Goal: Task Accomplishment & Management: Manage account settings

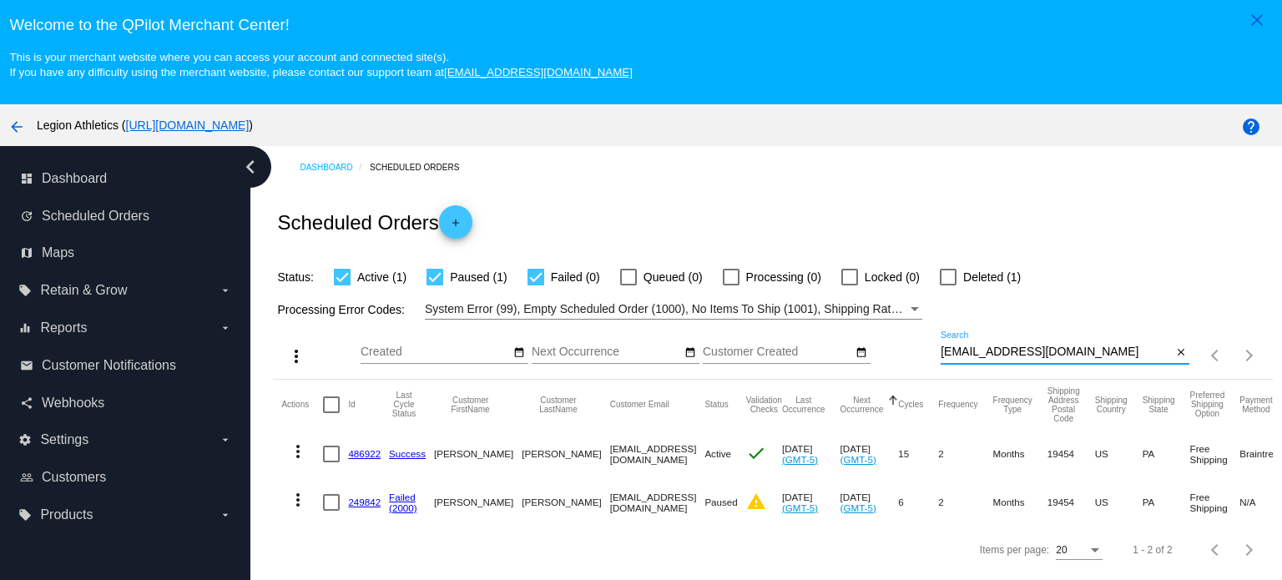
click at [1029, 351] on input "[EMAIL_ADDRESS][DOMAIN_NAME]" at bounding box center [1056, 352] width 231 height 13
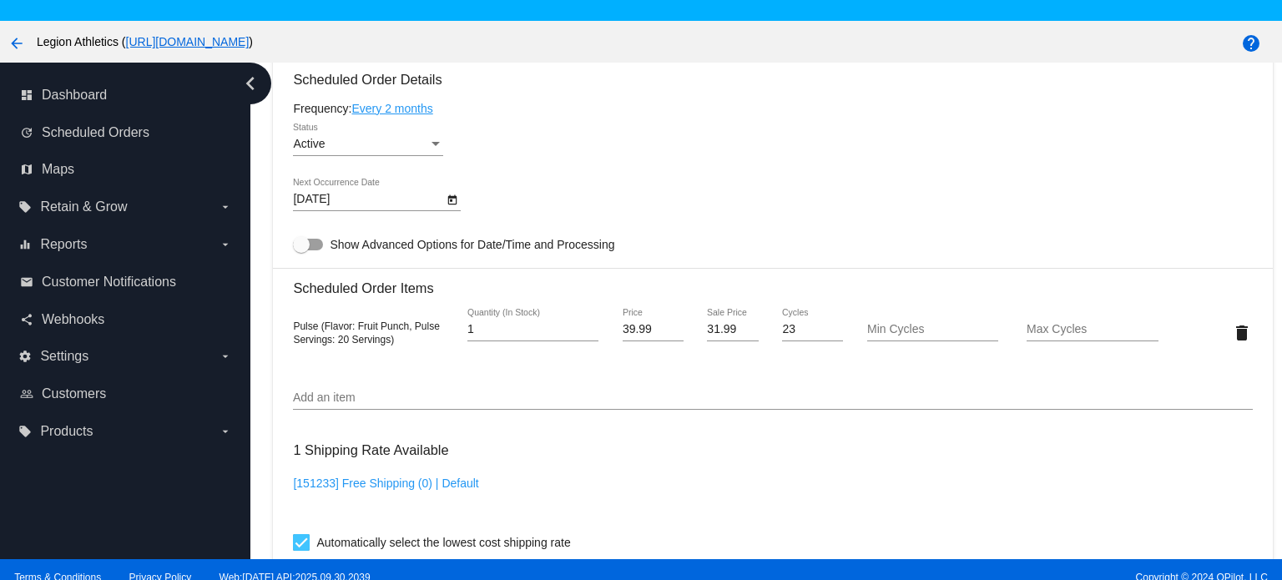
scroll to position [1002, 0]
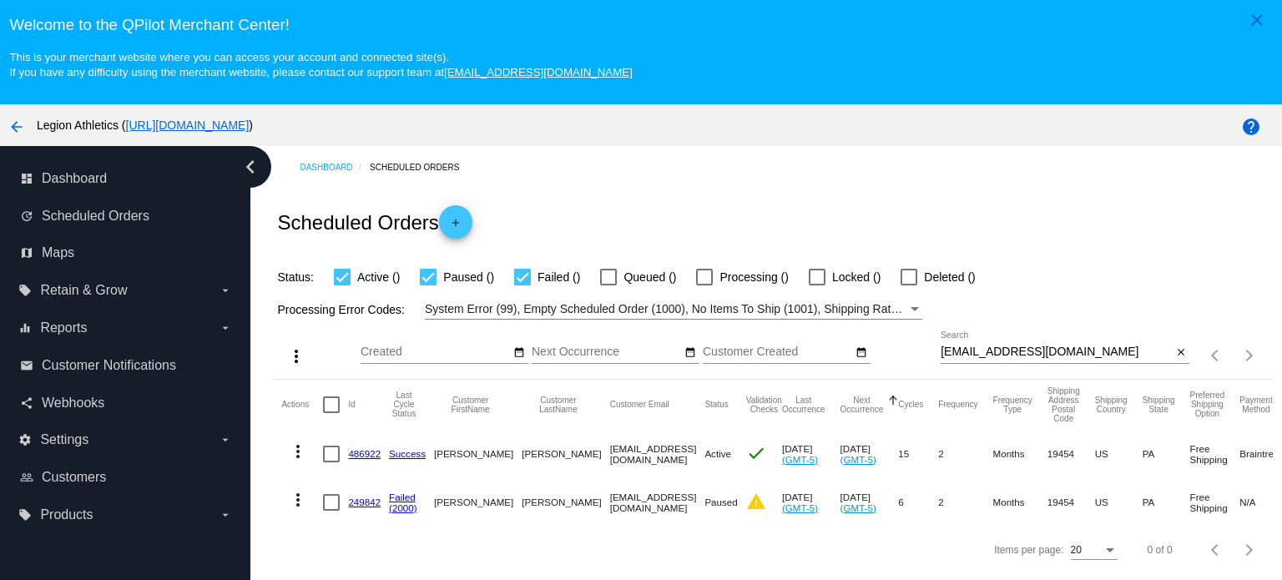
click at [1020, 346] on input "lisad5@outlook.com" at bounding box center [1056, 352] width 231 height 13
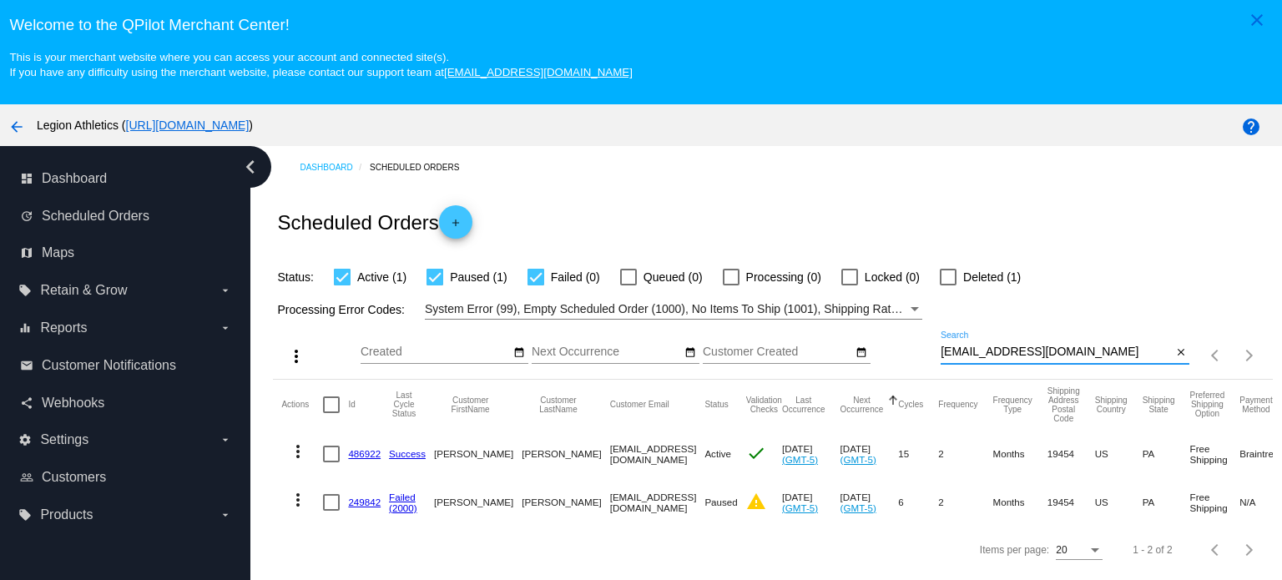
click at [1020, 346] on input "lisad5@outlook.com" at bounding box center [1056, 352] width 231 height 13
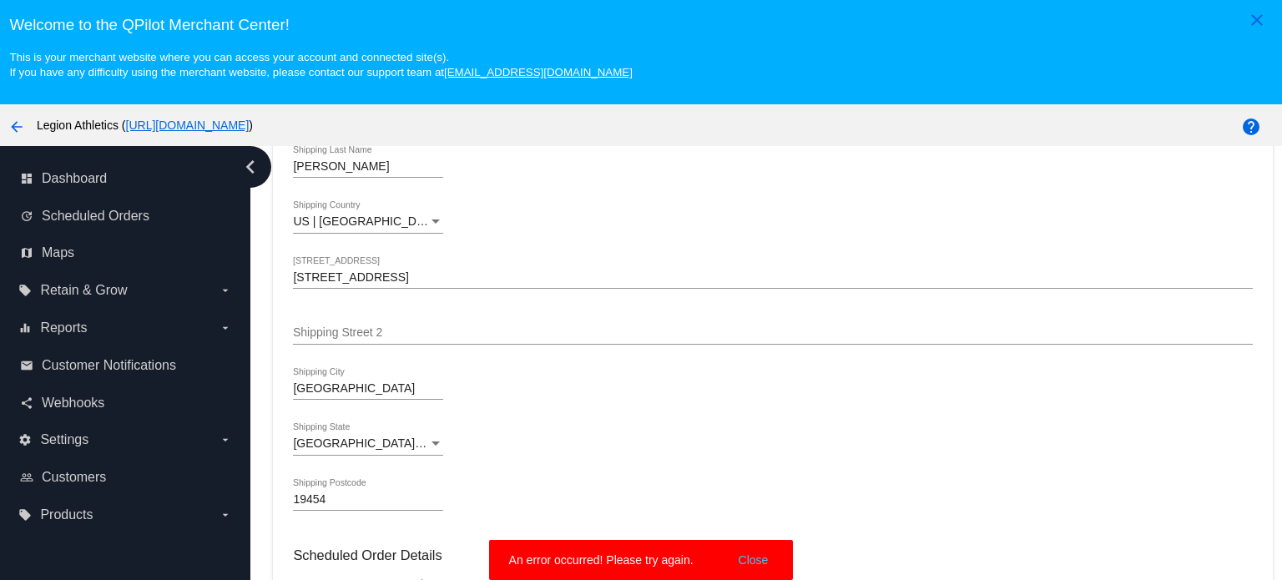
scroll to position [751, 0]
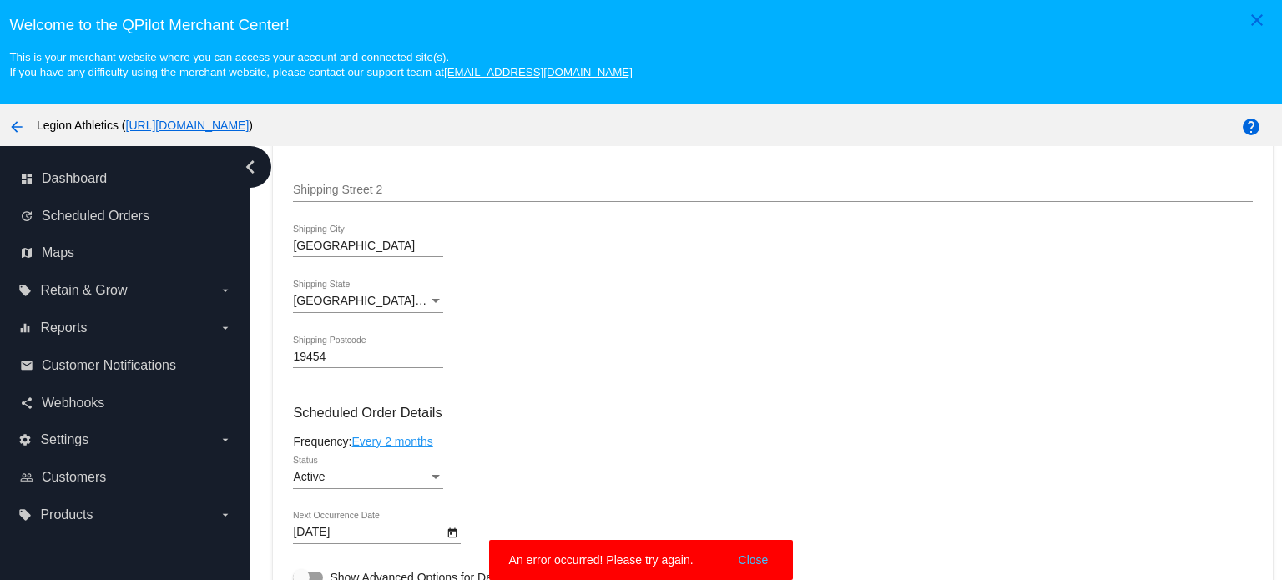
click at [758, 559] on button "Close" at bounding box center [754, 560] width 40 height 17
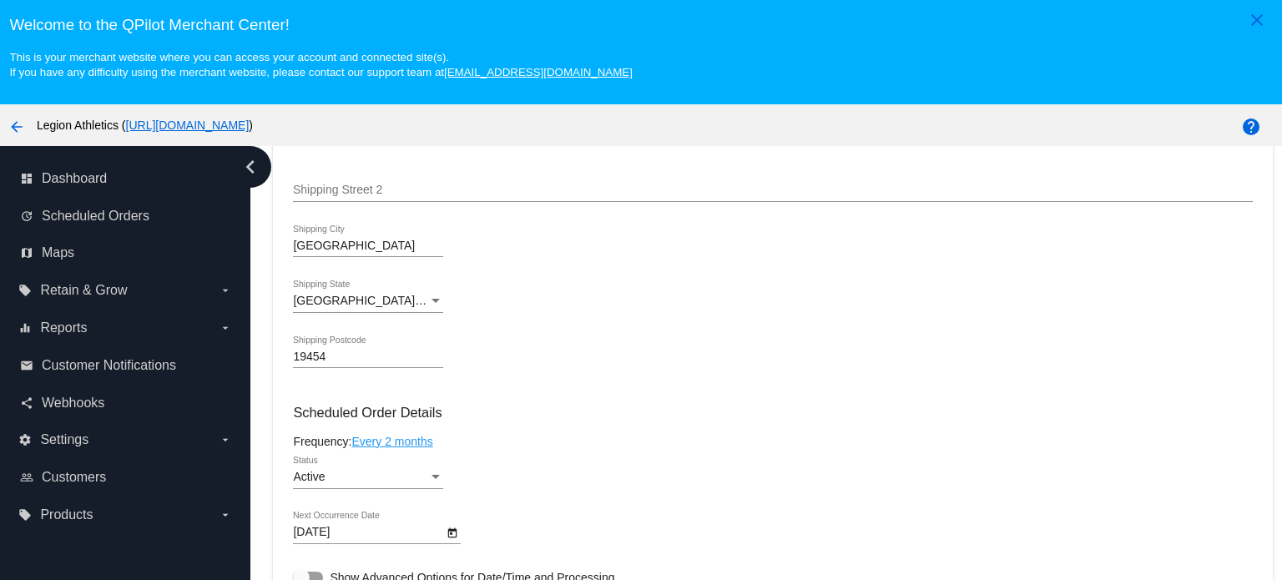
scroll to position [1169, 0]
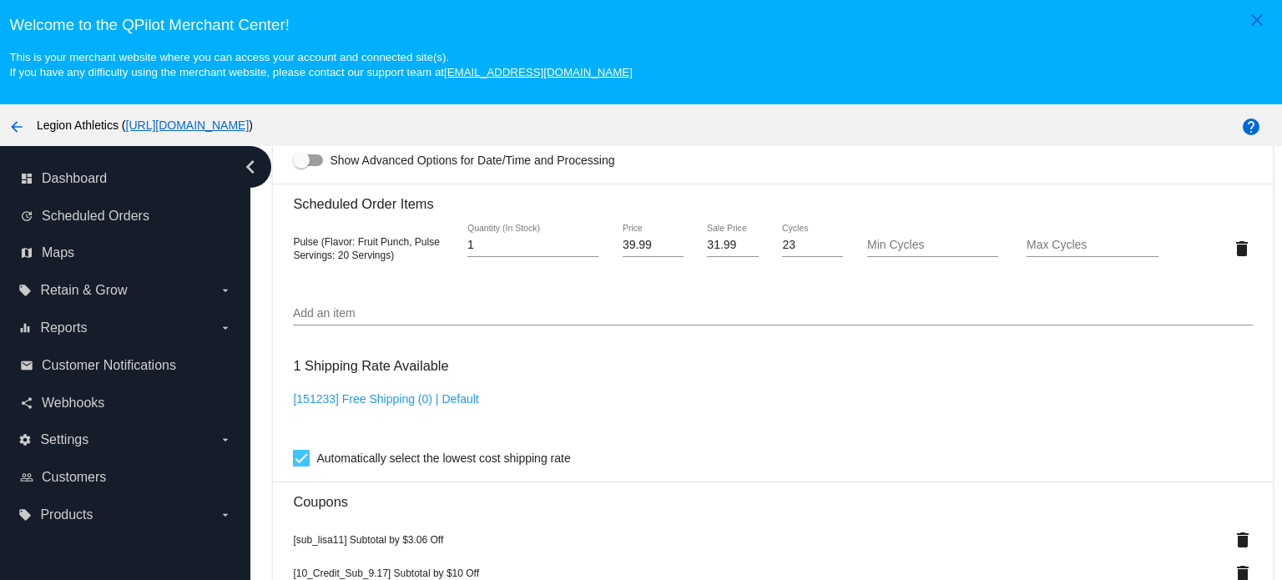
click at [351, 315] on input "Add an item" at bounding box center [772, 313] width 959 height 13
paste input "4106352"
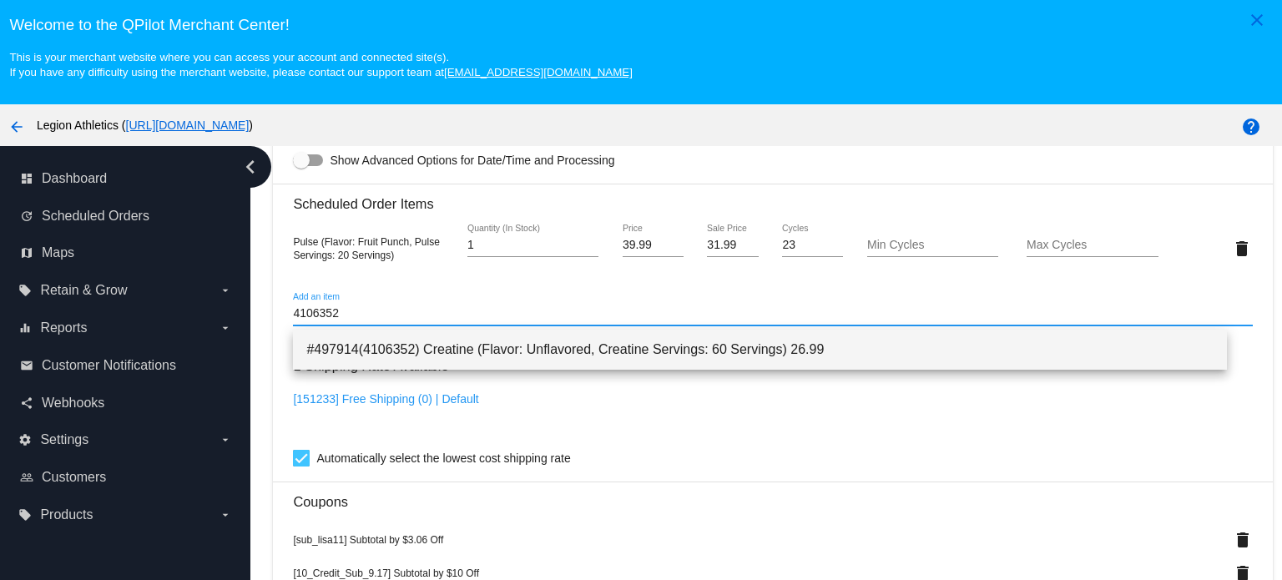
type input "4106352"
click at [418, 358] on span "#497914(4106352) Creatine (Flavor: Unflavored, Creatine Servings: 60 Servings) …" at bounding box center [759, 350] width 907 height 40
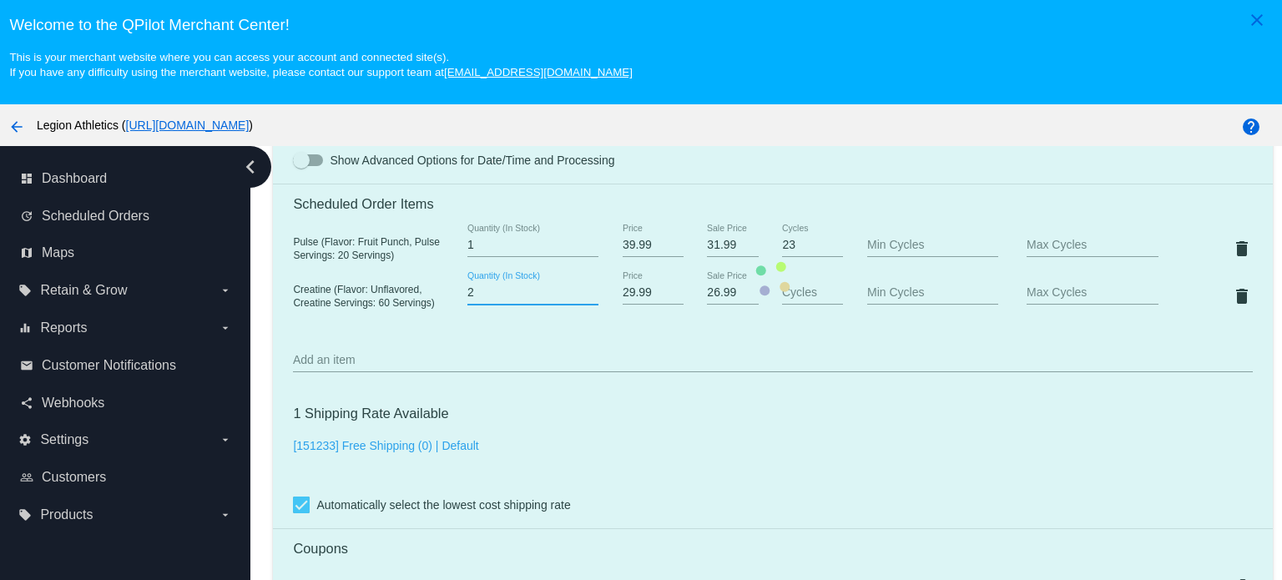
click at [584, 295] on input "2" at bounding box center [533, 292] width 131 height 13
click at [584, 295] on mat-card "Customer 607899: Lisa Dickson lisad5@outlook.com Customer Shipping Enter Shippi…" at bounding box center [772, 279] width 999 height 1808
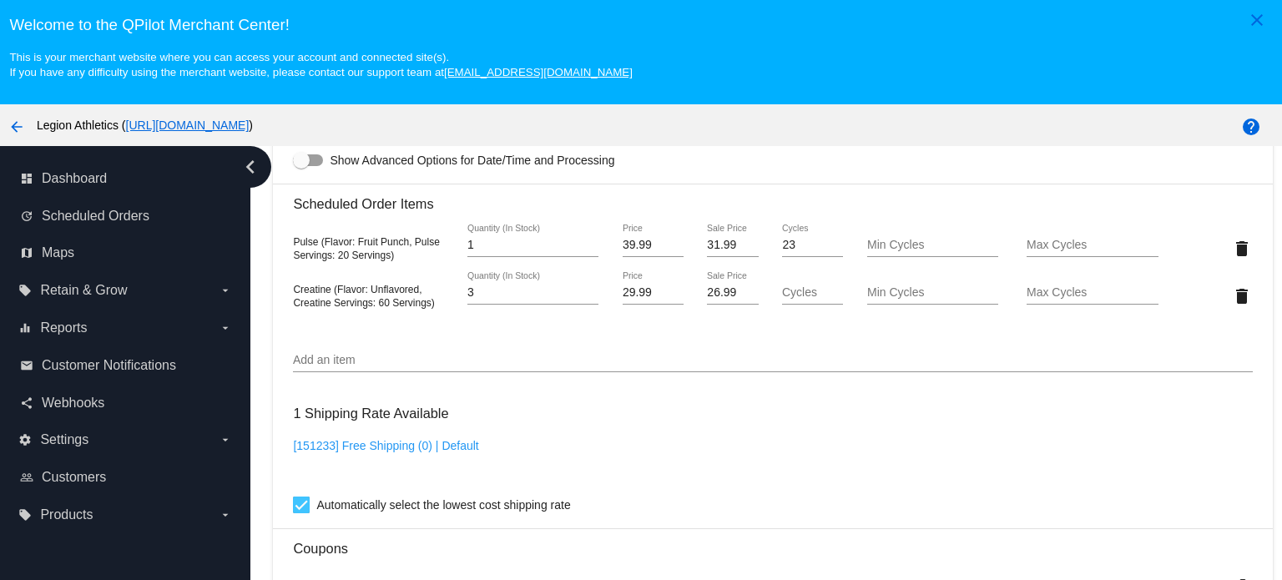
click at [584, 295] on input "3" at bounding box center [533, 292] width 131 height 13
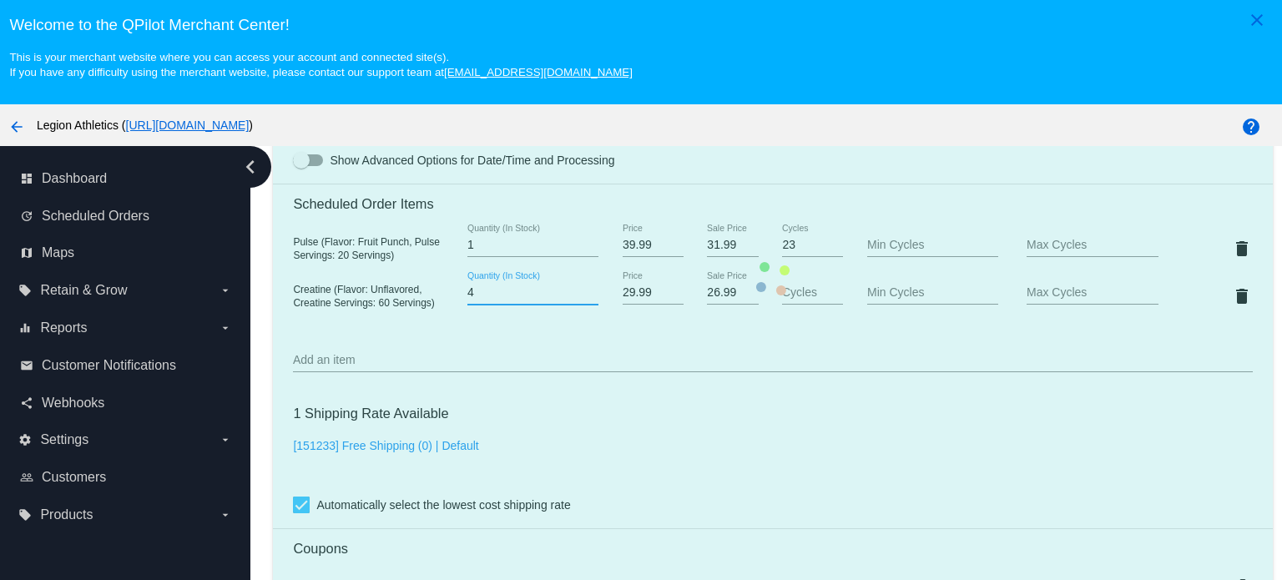
type input "4"
click at [584, 295] on input "4" at bounding box center [533, 292] width 131 height 13
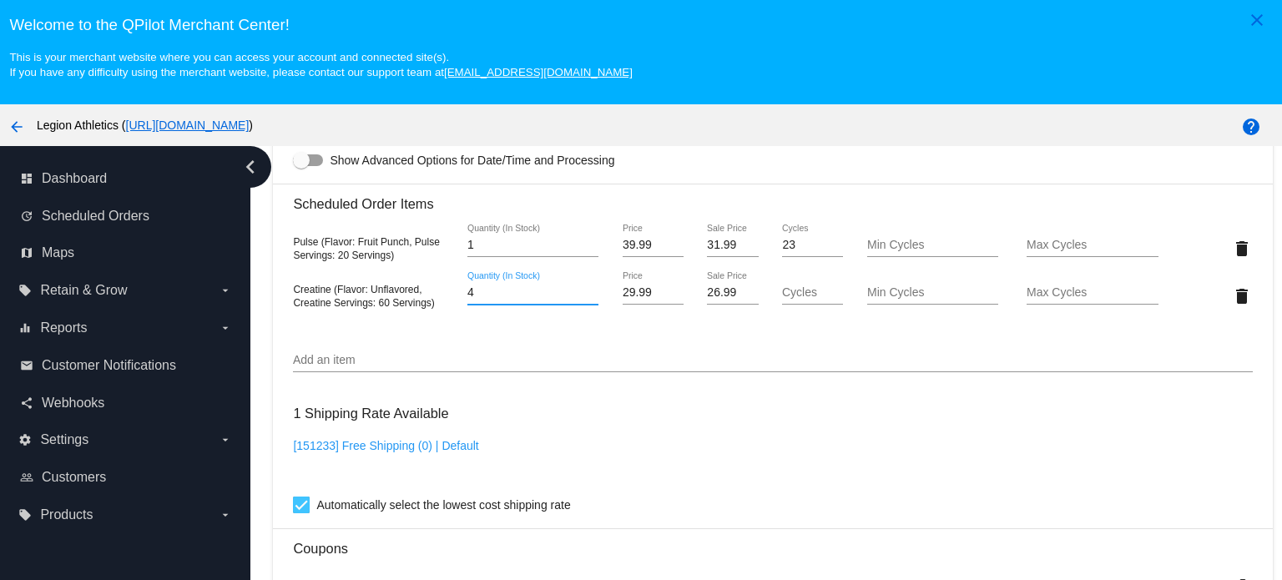
click at [594, 392] on mat-card-content "Customer 607899: Lisa Dickson lisad5@outlook.com Customer Shipping Enter Shippi…" at bounding box center [772, 250] width 959 height 1711
click at [707, 296] on input "26.99" at bounding box center [732, 292] width 51 height 13
type input "20.99"
click at [755, 139] on div "arrow_back Legion Athletics ( https://legionathletics.com )" at bounding box center [534, 125] width 1069 height 33
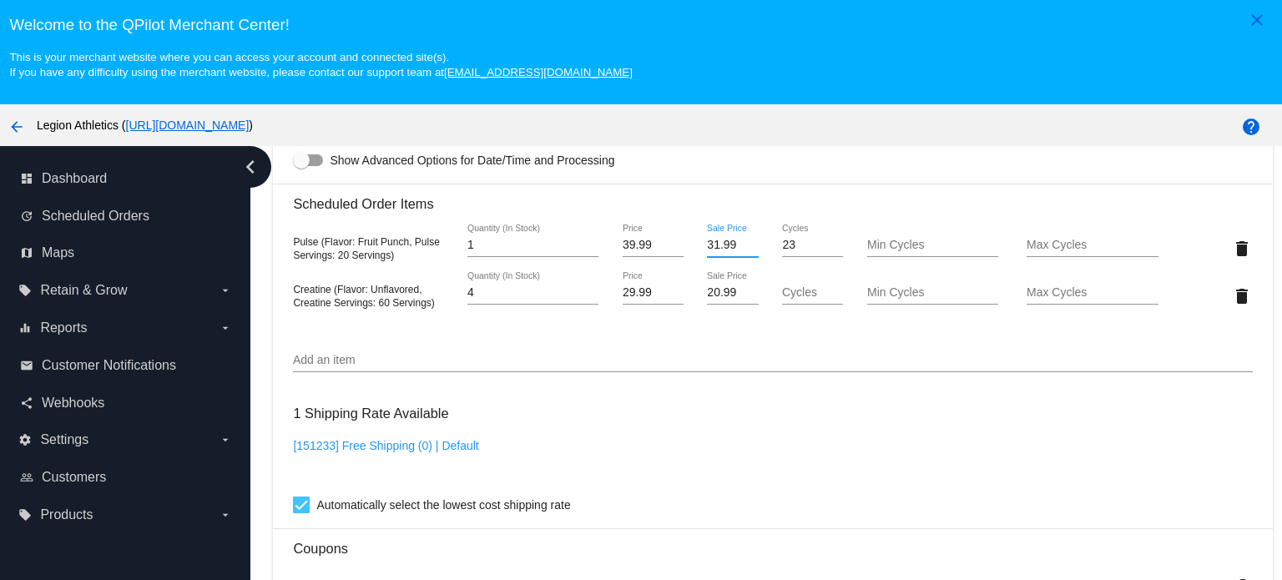
drag, startPoint x: 697, startPoint y: 250, endPoint x: 726, endPoint y: 250, distance: 29.2
click at [726, 250] on input "31.99" at bounding box center [732, 245] width 51 height 13
type input "27.99"
click at [739, 156] on mat-card "Customer 607899: Lisa Dickson lisad5@outlook.com Customer Shipping Enter Shippi…" at bounding box center [772, 279] width 999 height 1808
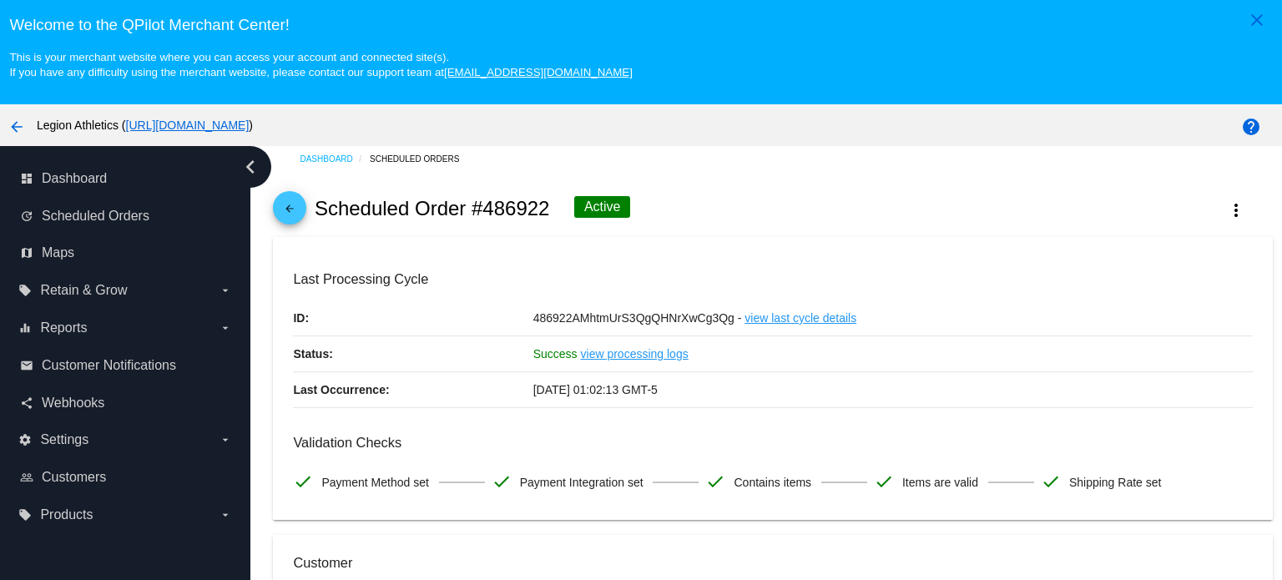
scroll to position [0, 0]
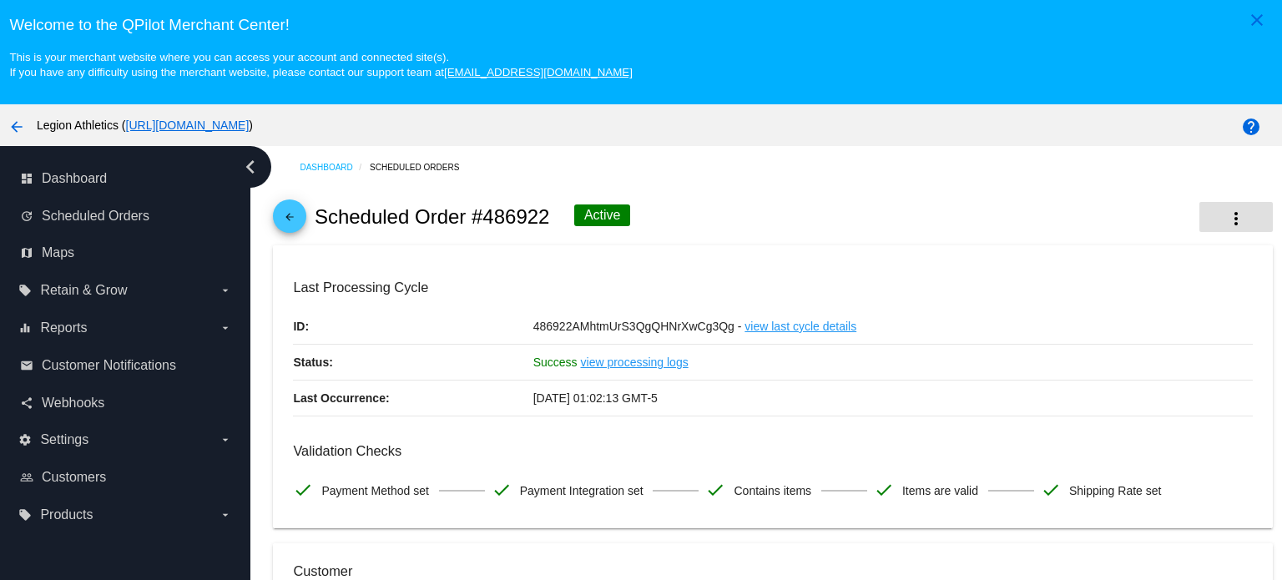
click at [1200, 214] on button "more_vert" at bounding box center [1236, 217] width 73 height 30
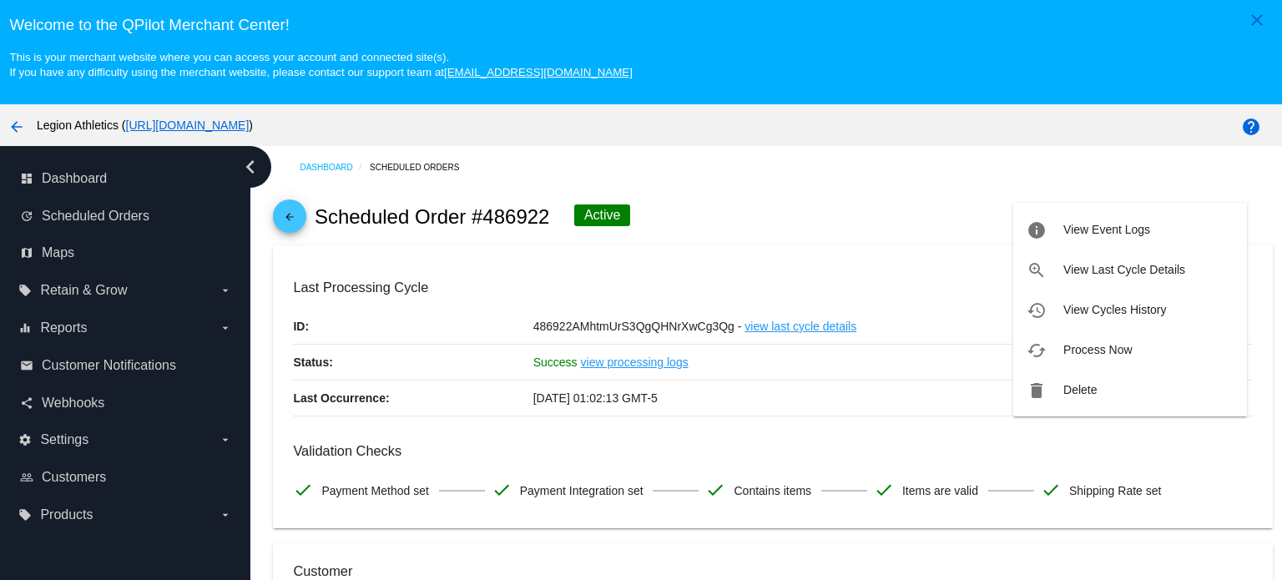
click at [725, 166] on div at bounding box center [641, 290] width 1282 height 580
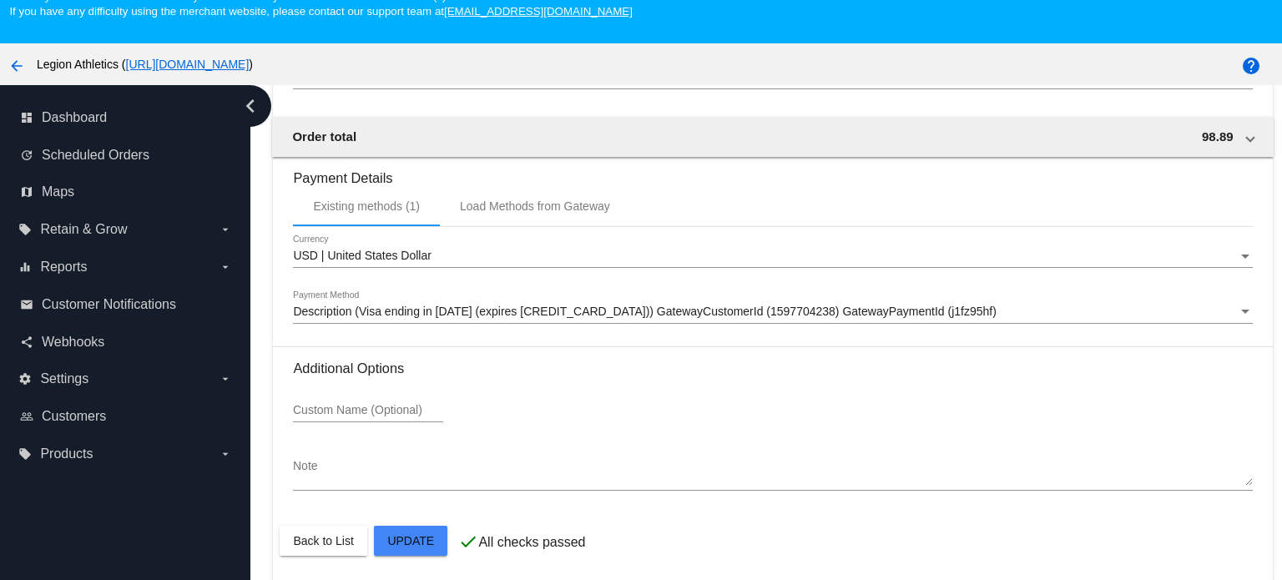
scroll to position [104, 0]
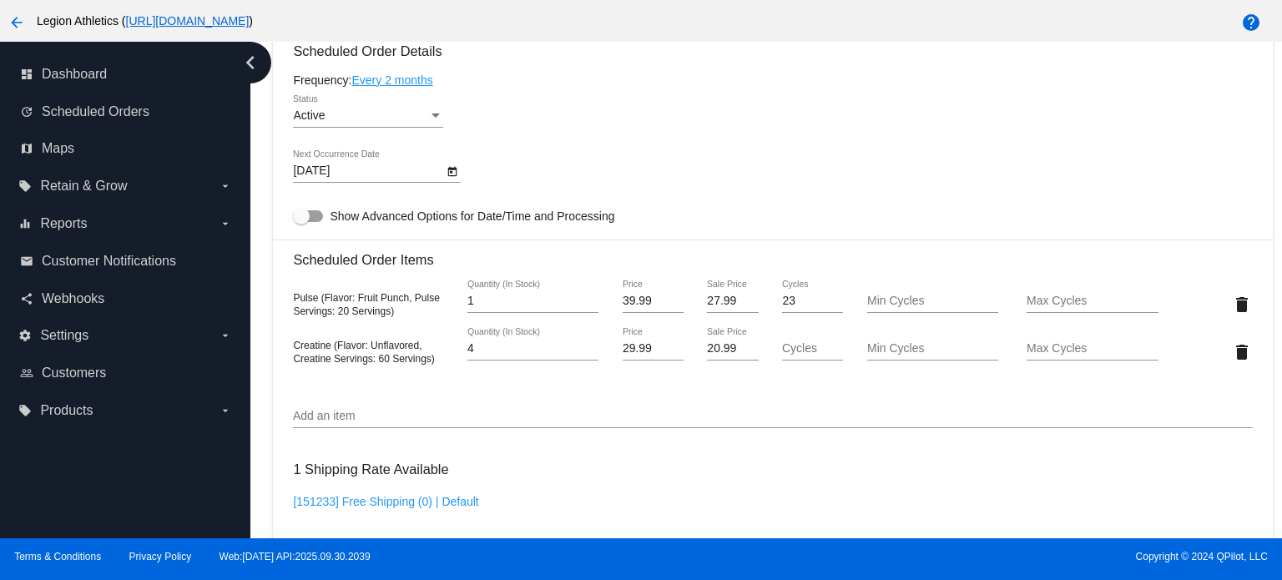
scroll to position [962, 0]
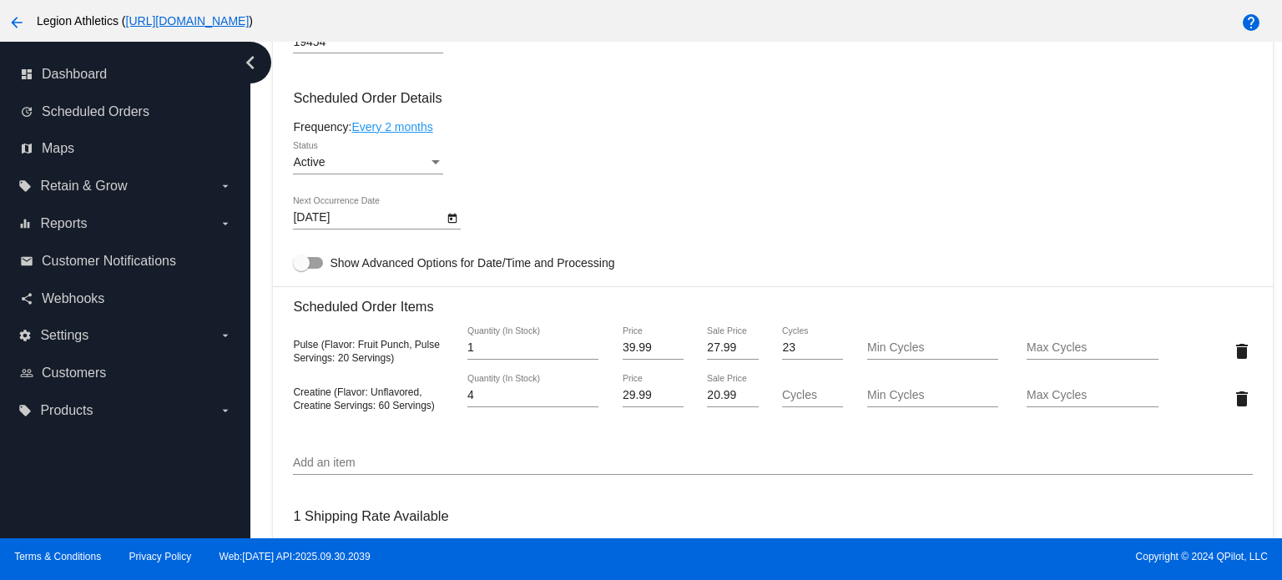
click at [729, 189] on div "Active Status" at bounding box center [772, 166] width 959 height 48
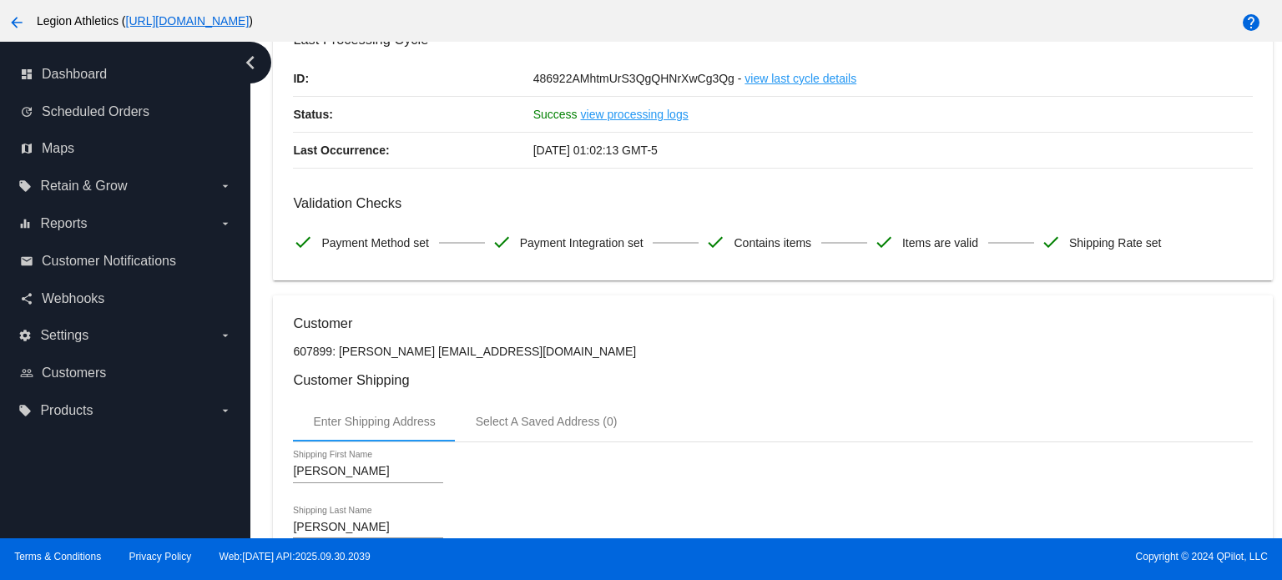
scroll to position [0, 0]
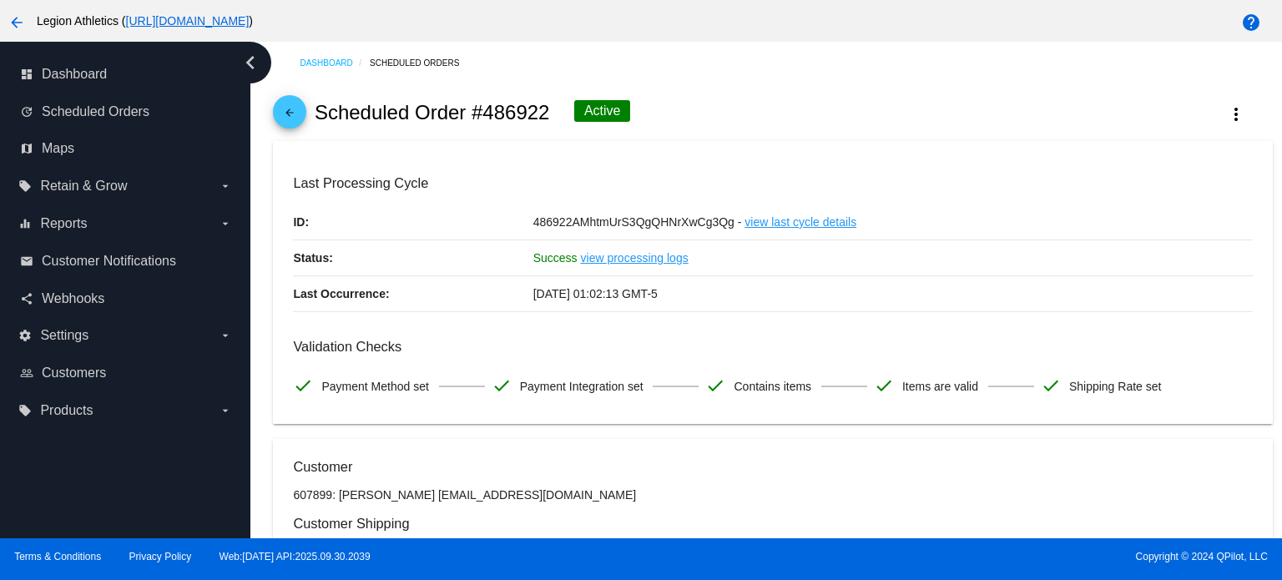
click at [291, 111] on mat-icon "arrow_back" at bounding box center [290, 117] width 20 height 20
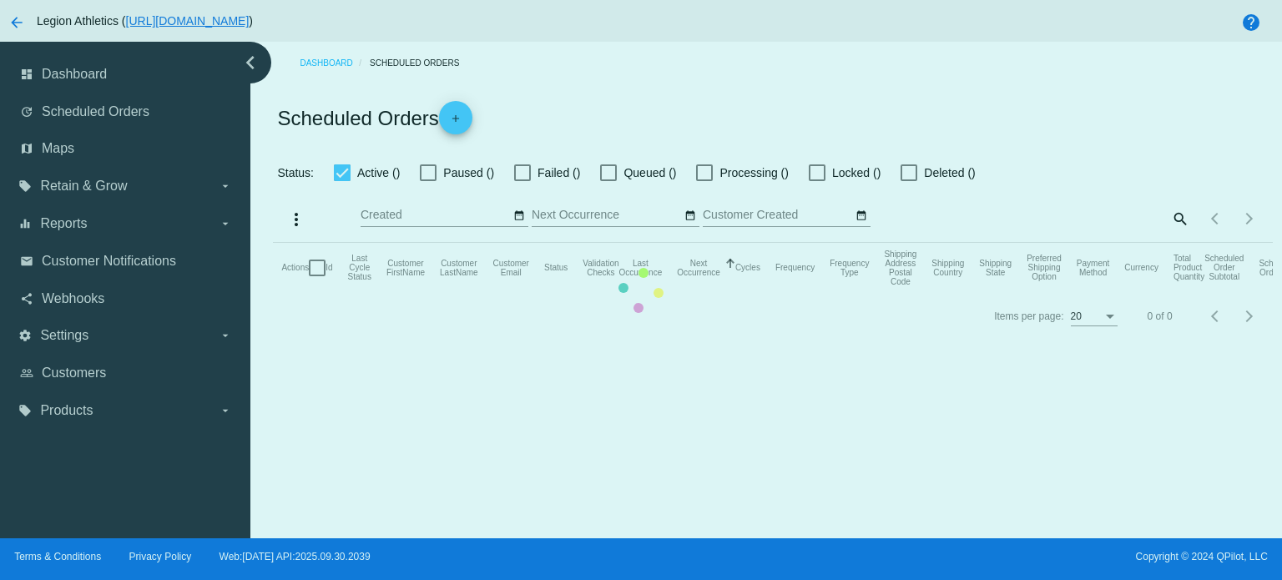
checkbox input "true"
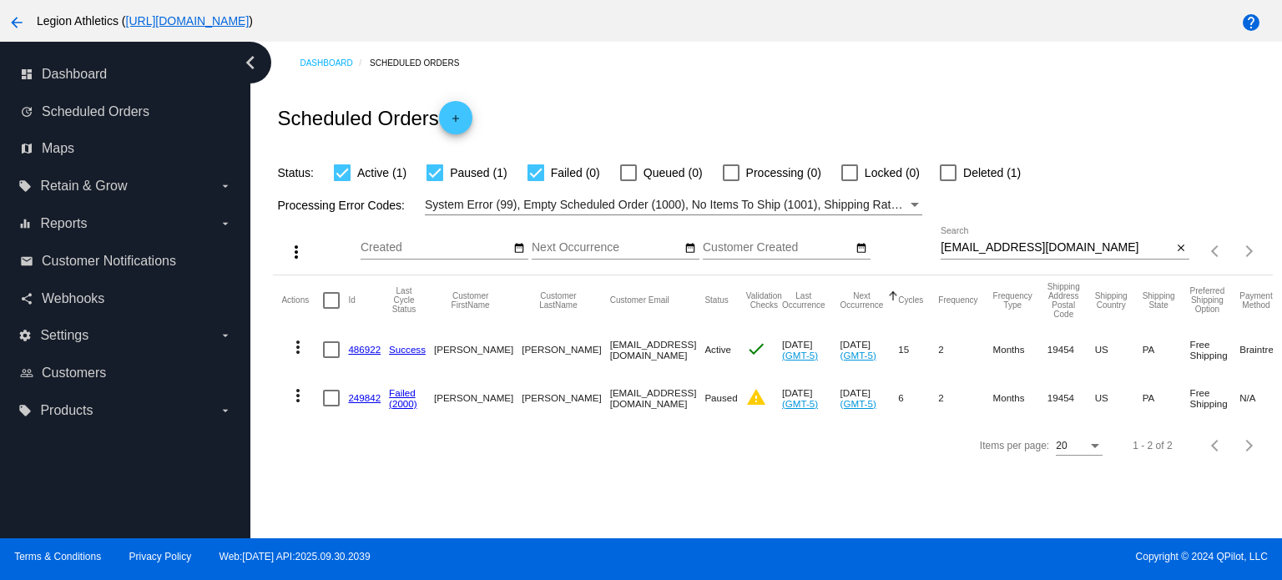
click at [358, 348] on link "486922" at bounding box center [364, 349] width 33 height 11
